Goal: Task Accomplishment & Management: Use online tool/utility

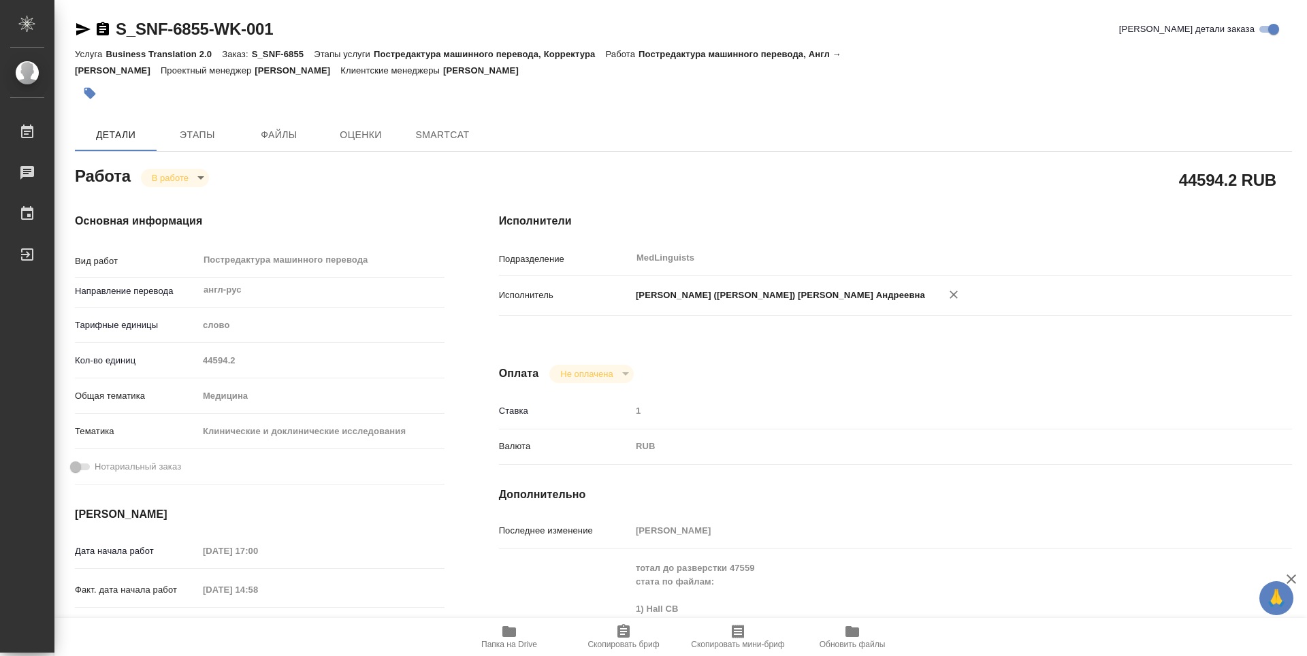
type textarea "x"
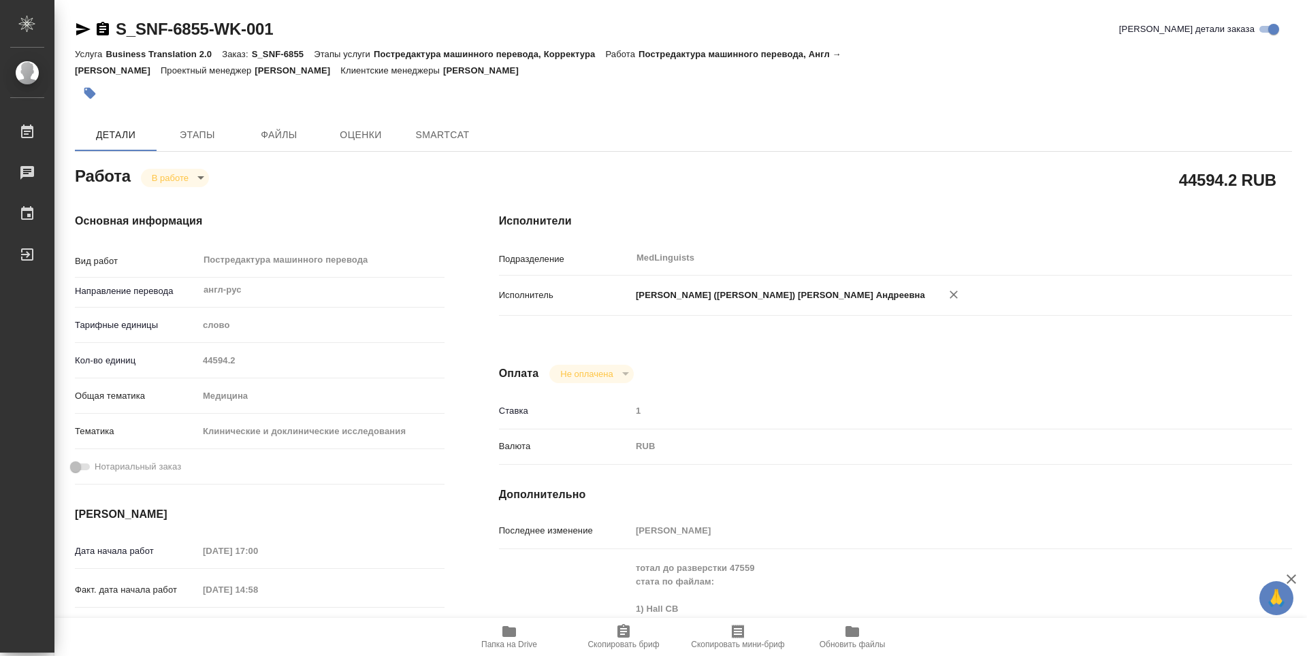
type textarea "x"
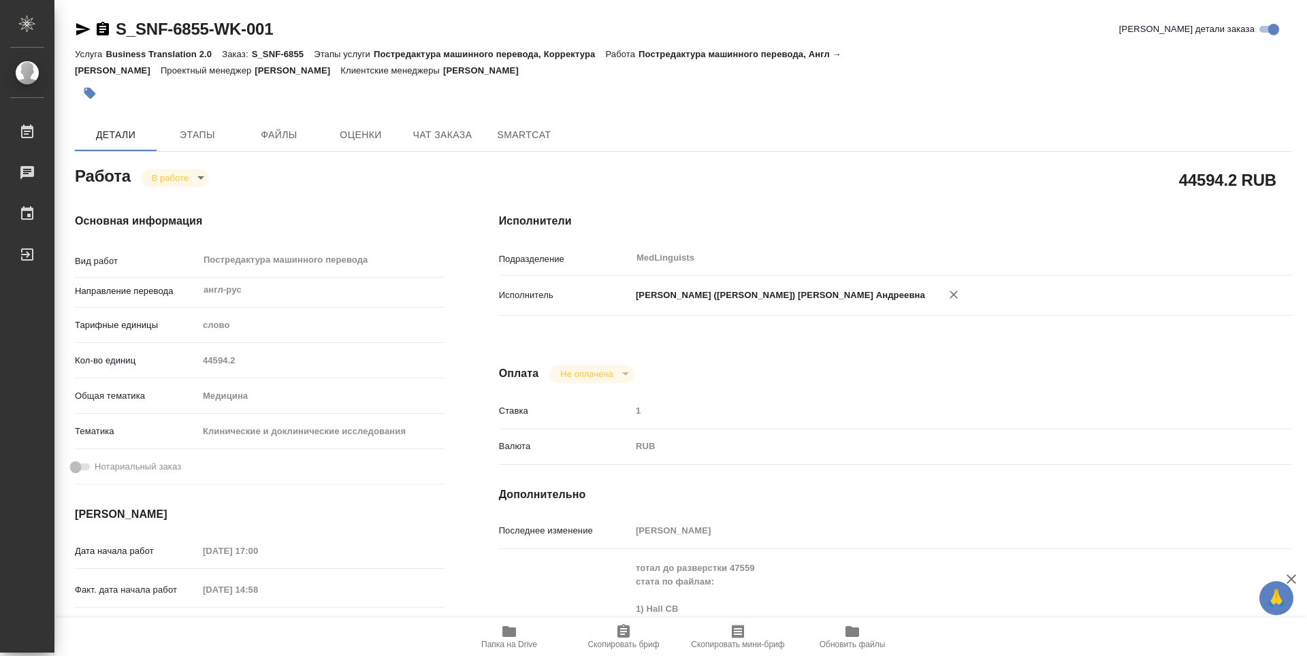
type textarea "x"
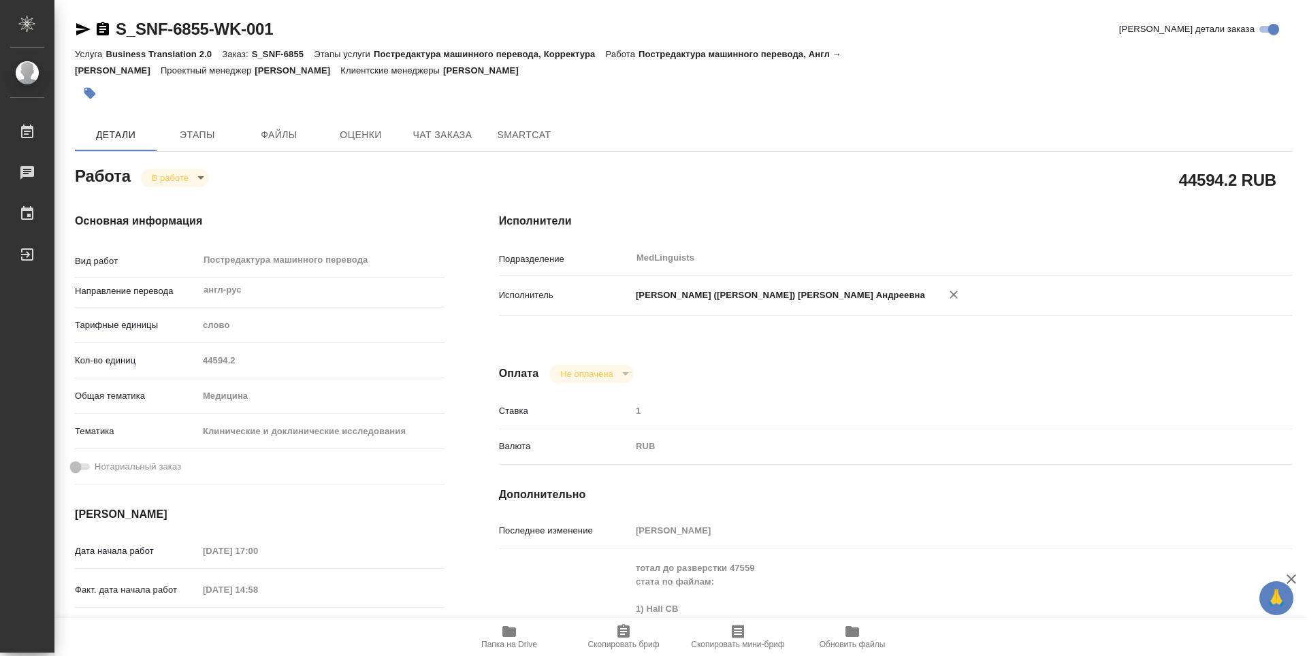
type textarea "x"
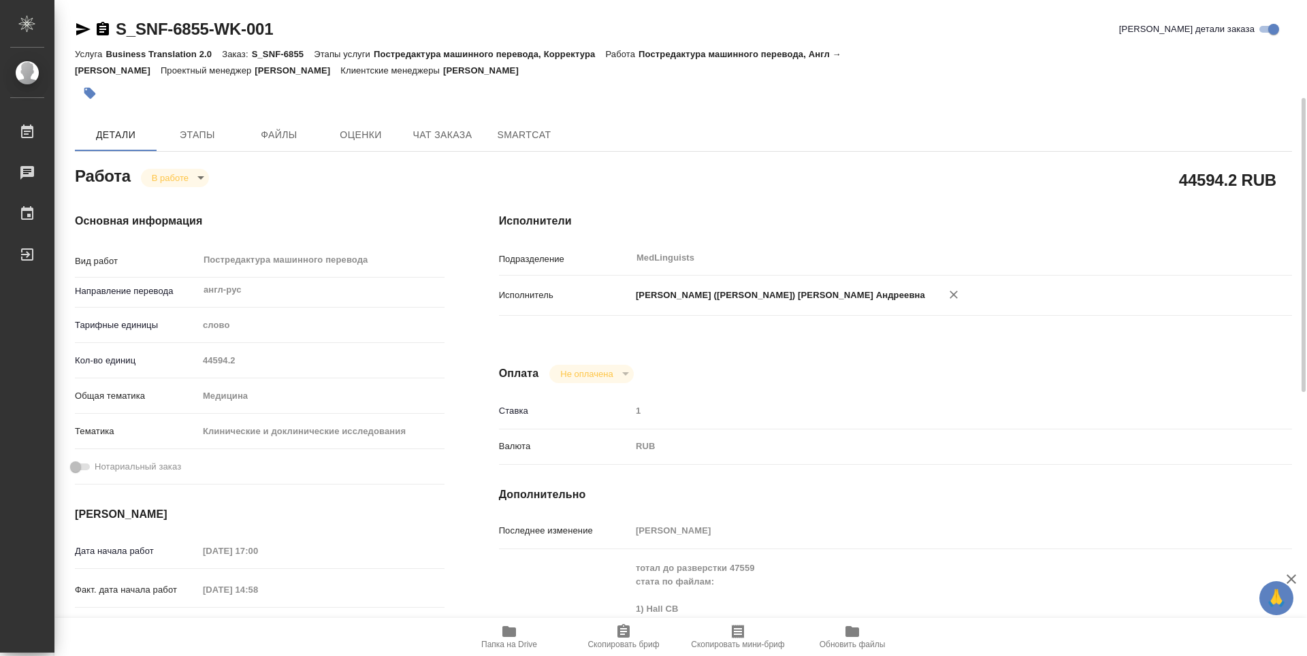
scroll to position [68, 0]
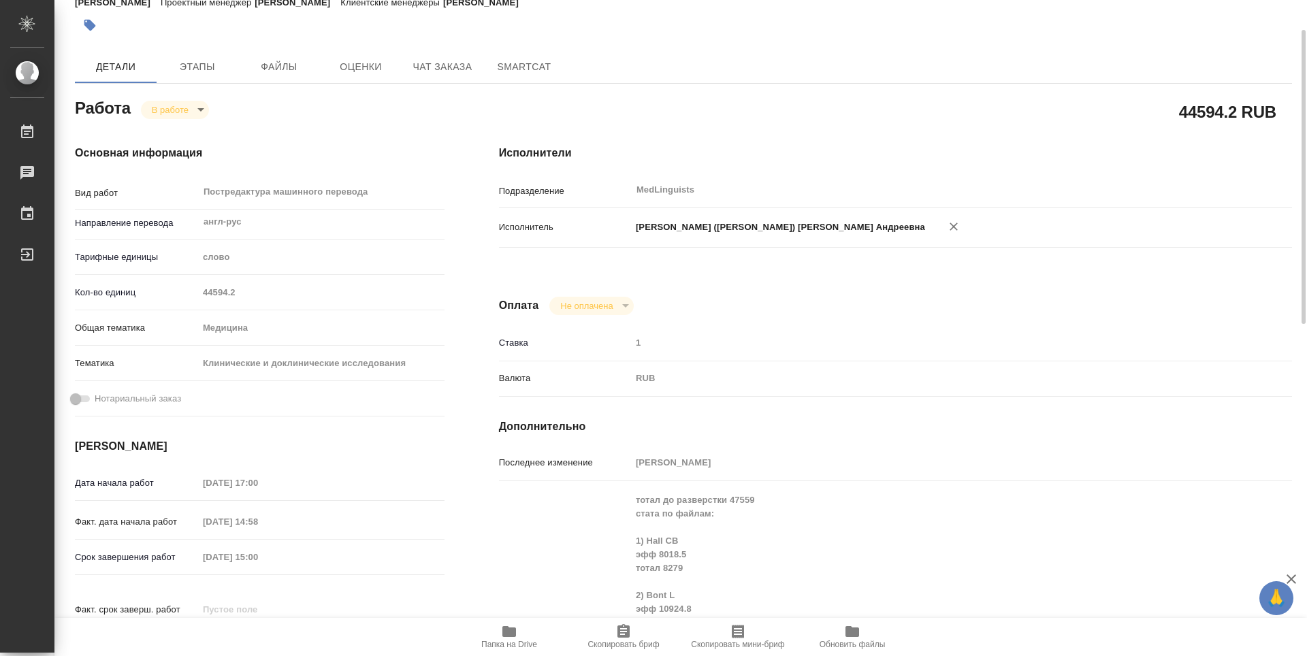
click at [515, 632] on icon "button" at bounding box center [509, 631] width 14 height 11
